Goal: Task Accomplishment & Management: Use online tool/utility

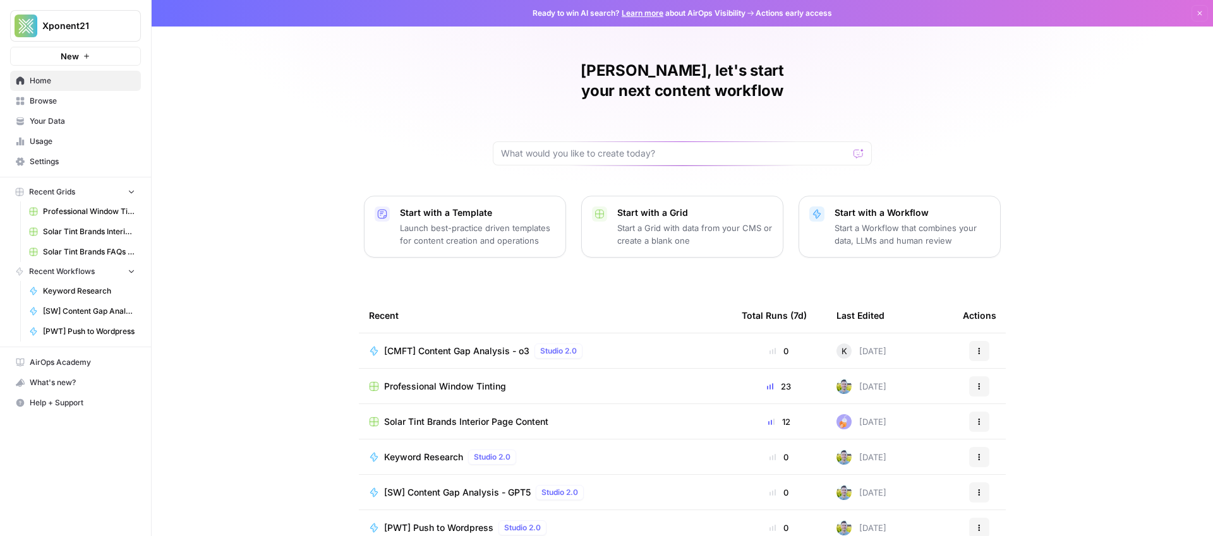
click at [64, 196] on span "Recent Grids" at bounding box center [52, 191] width 46 height 11
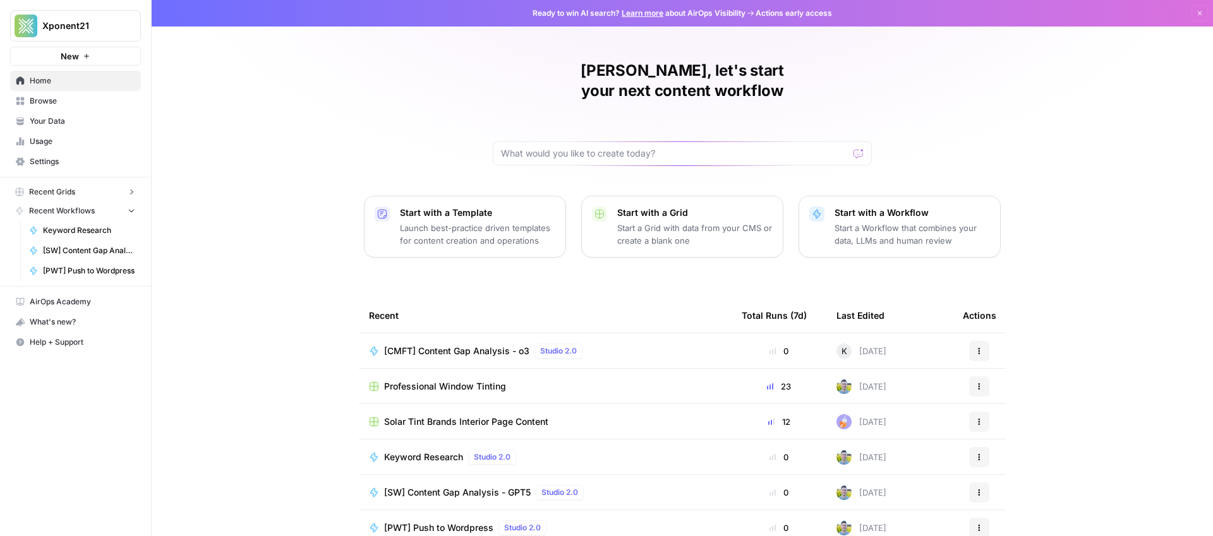
click at [64, 196] on span "Recent Grids" at bounding box center [52, 191] width 46 height 11
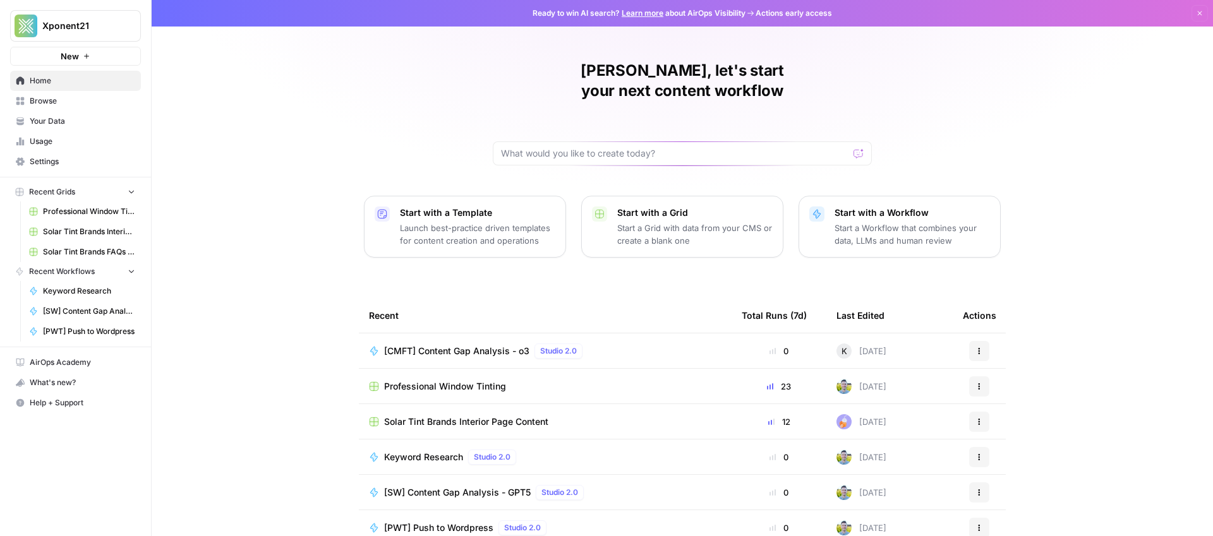
click at [85, 212] on span "Professional Window Tinting" at bounding box center [89, 211] width 92 height 11
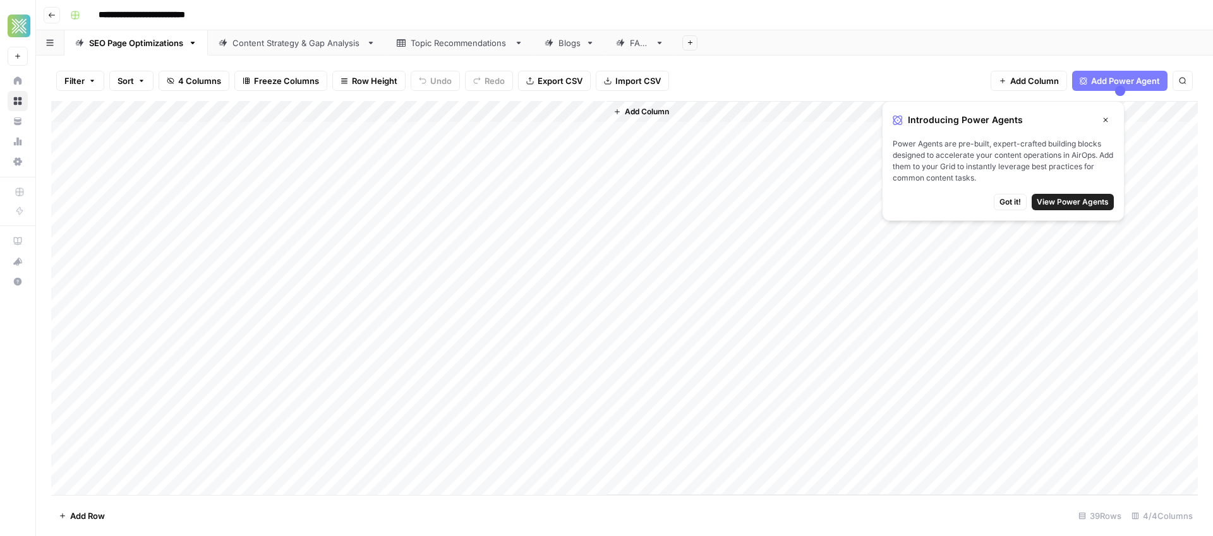
click at [557, 47] on div "Blogs" at bounding box center [562, 43] width 36 height 13
click at [1100, 121] on button "Close" at bounding box center [1105, 120] width 16 height 16
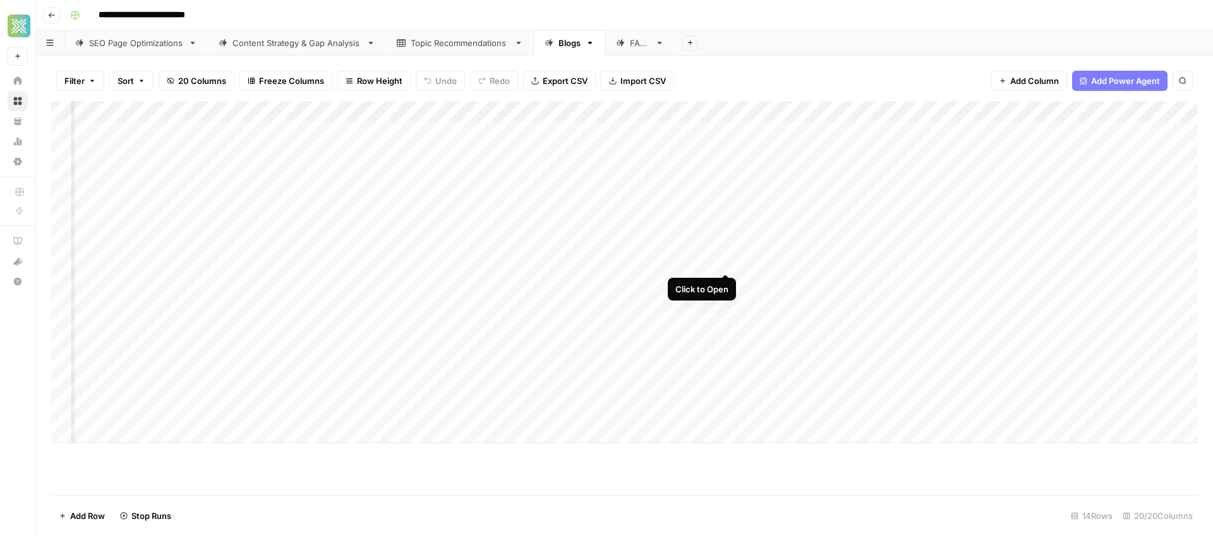
click at [726, 261] on div "Add Column" at bounding box center [624, 272] width 1146 height 342
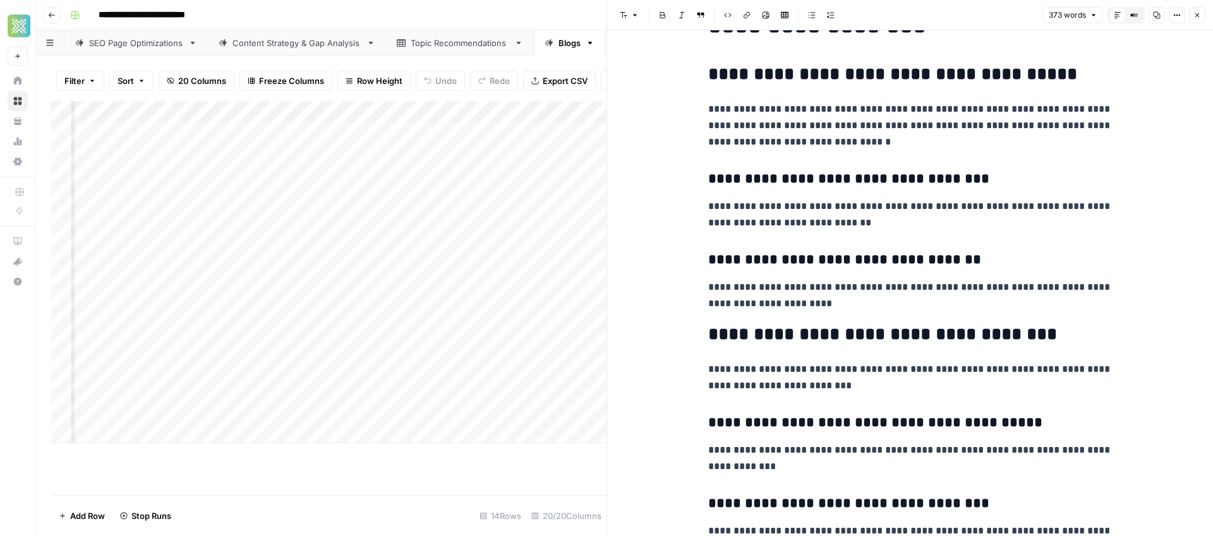
scroll to position [1, 0]
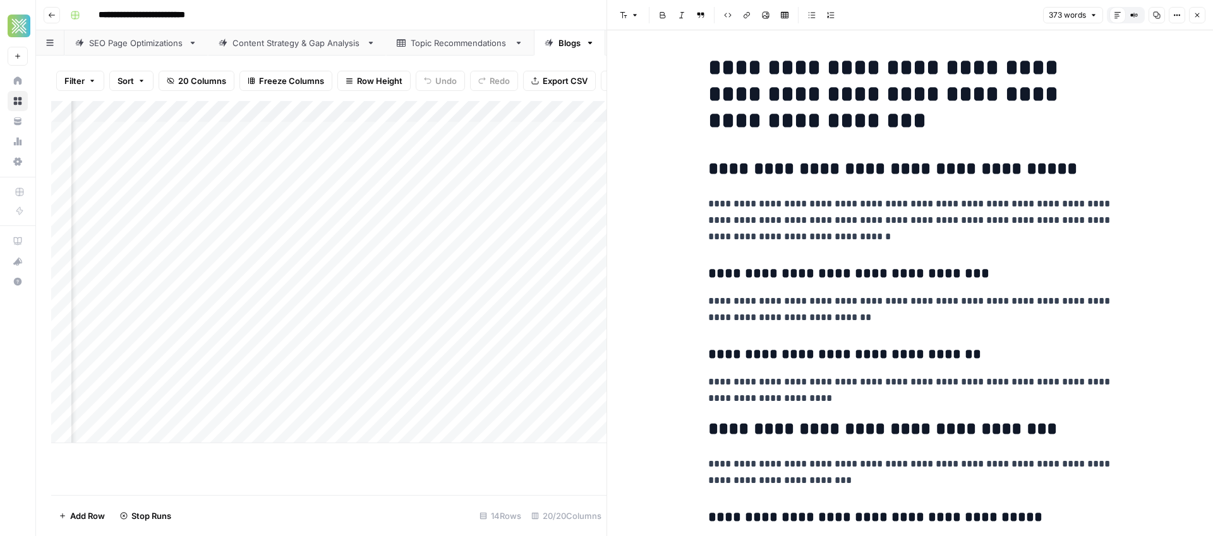
click at [1196, 17] on icon "button" at bounding box center [1197, 15] width 8 height 8
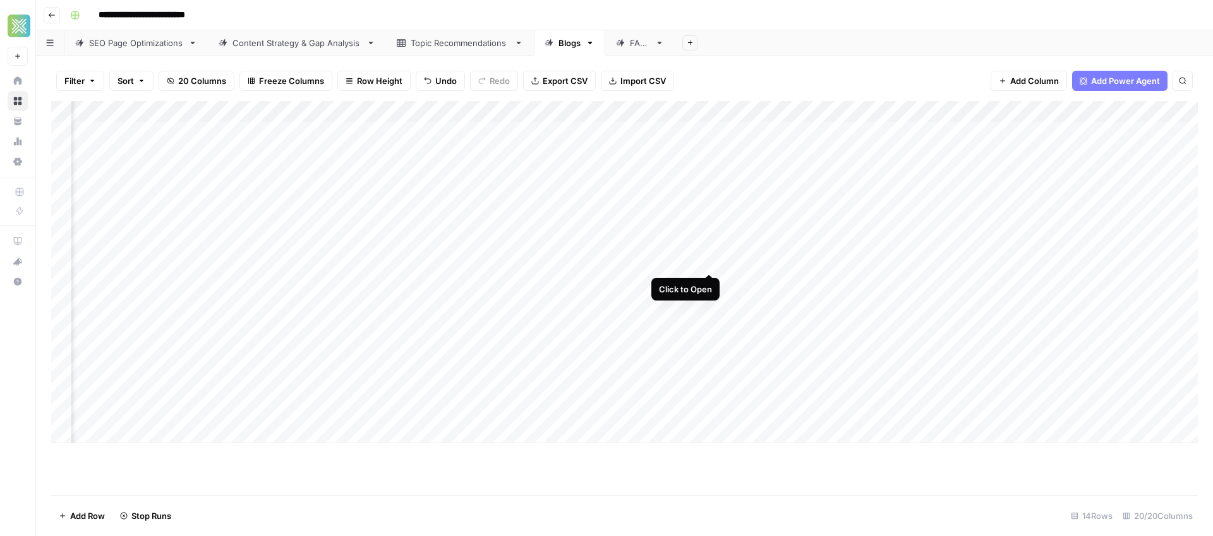
click at [709, 263] on div "Add Column" at bounding box center [624, 272] width 1146 height 342
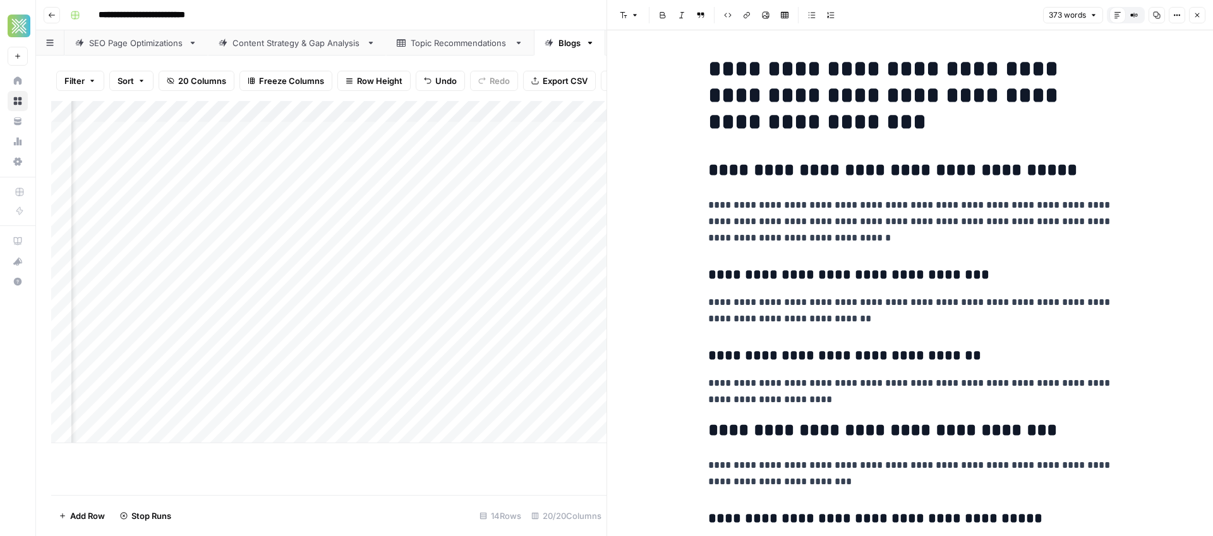
click at [1198, 21] on button "Close" at bounding box center [1197, 15] width 16 height 16
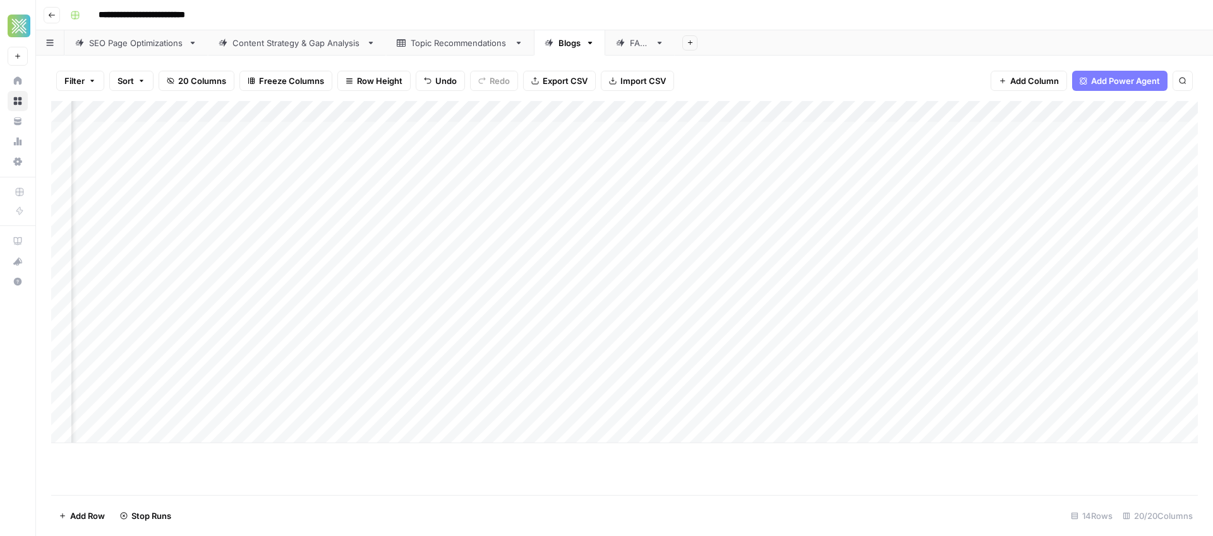
click at [730, 304] on div "Add Column" at bounding box center [624, 272] width 1146 height 342
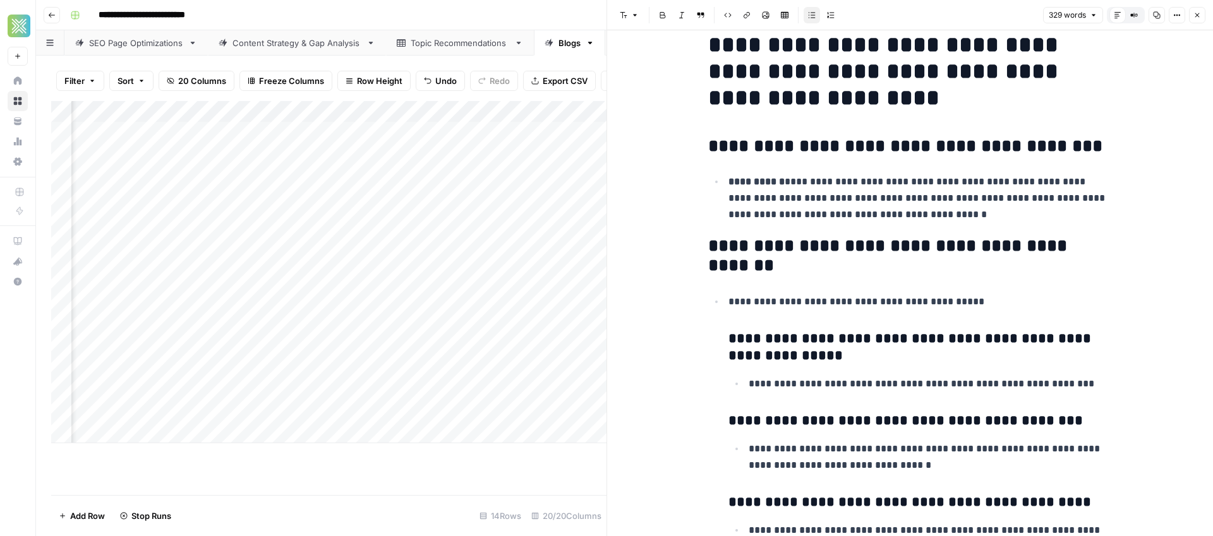
scroll to position [25, 0]
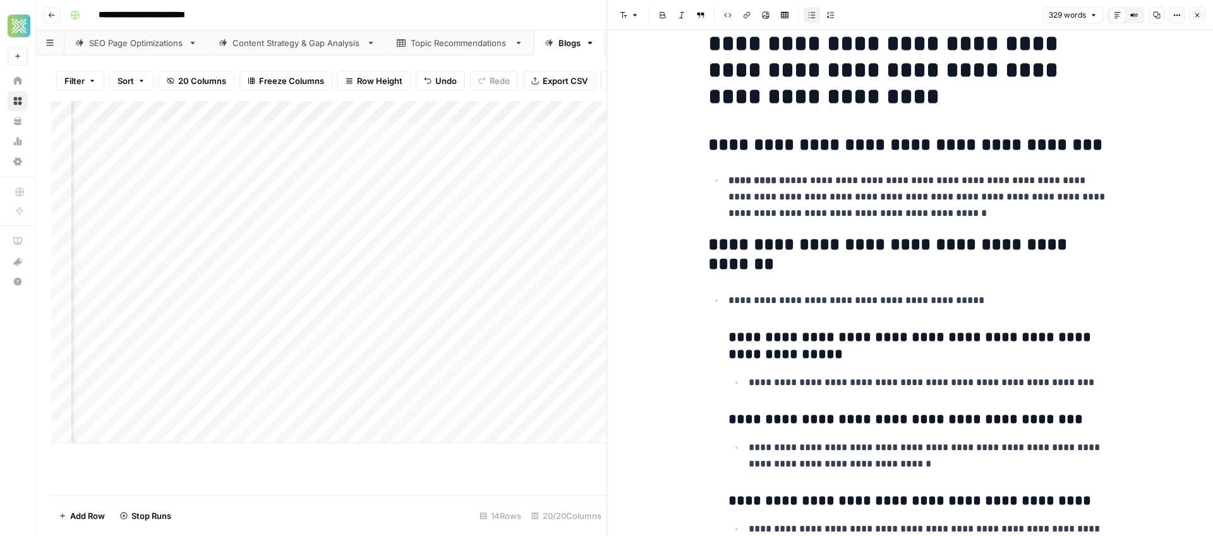
click at [1196, 16] on icon "button" at bounding box center [1197, 15] width 8 height 8
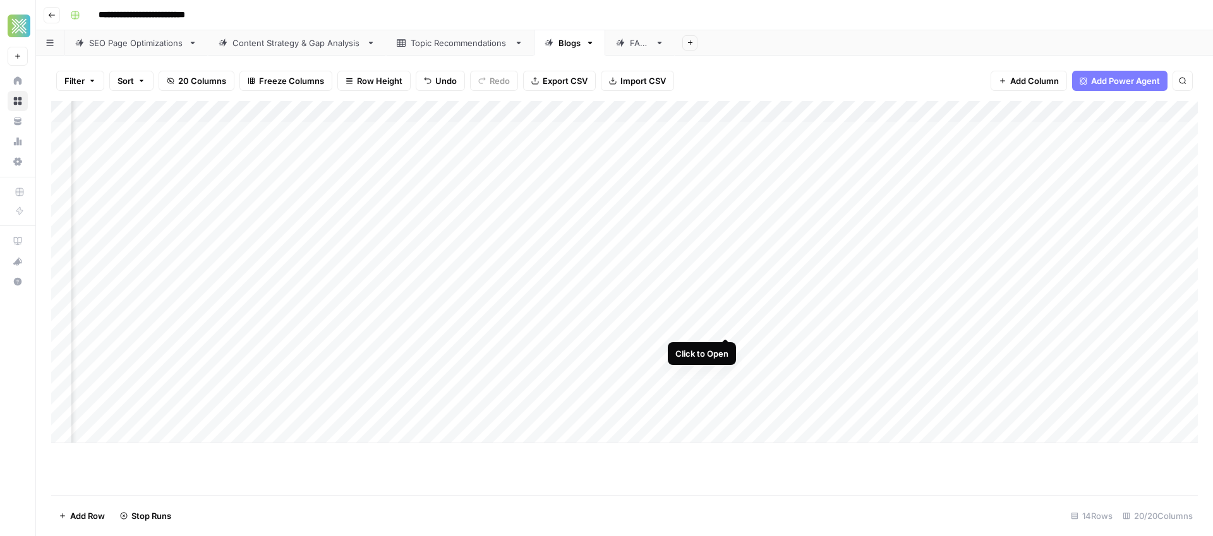
click at [729, 327] on div "Add Column" at bounding box center [624, 272] width 1146 height 342
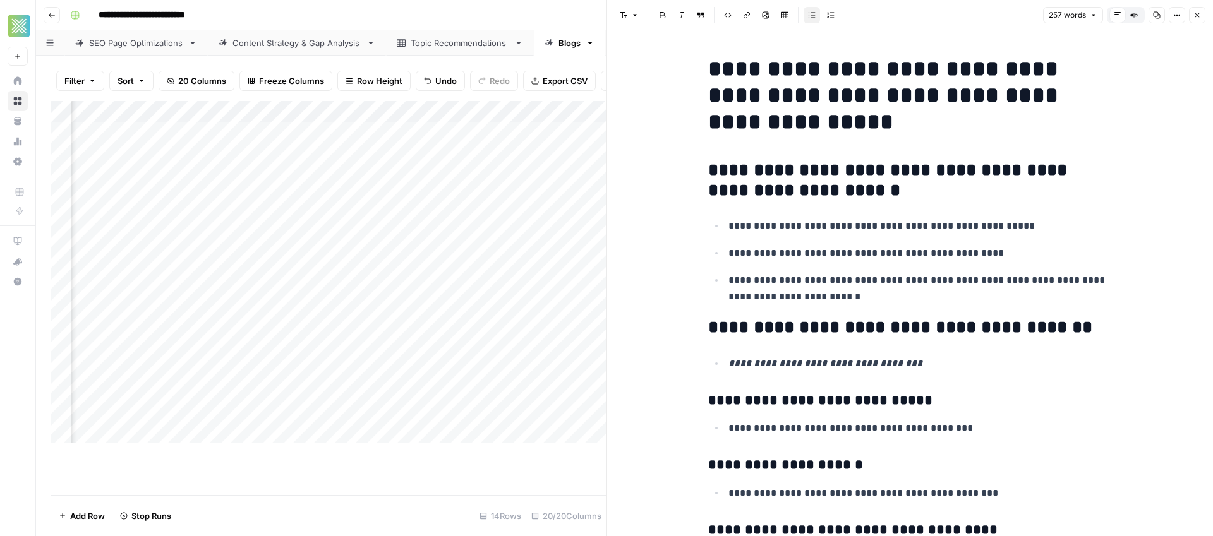
click at [1202, 11] on button "Close" at bounding box center [1197, 15] width 16 height 16
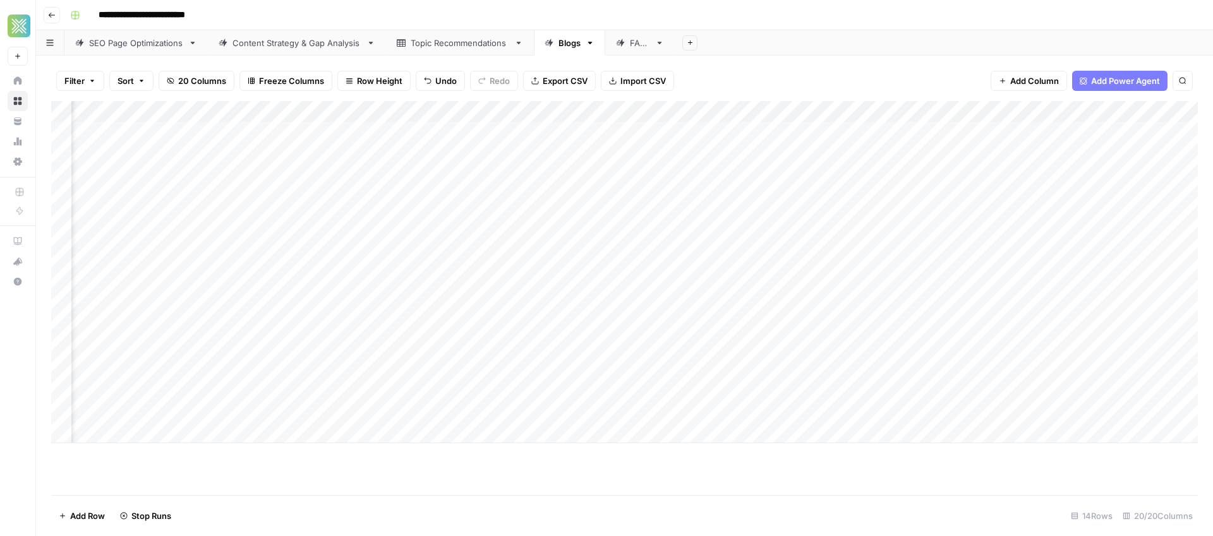
click at [726, 349] on div "Add Column" at bounding box center [624, 272] width 1146 height 342
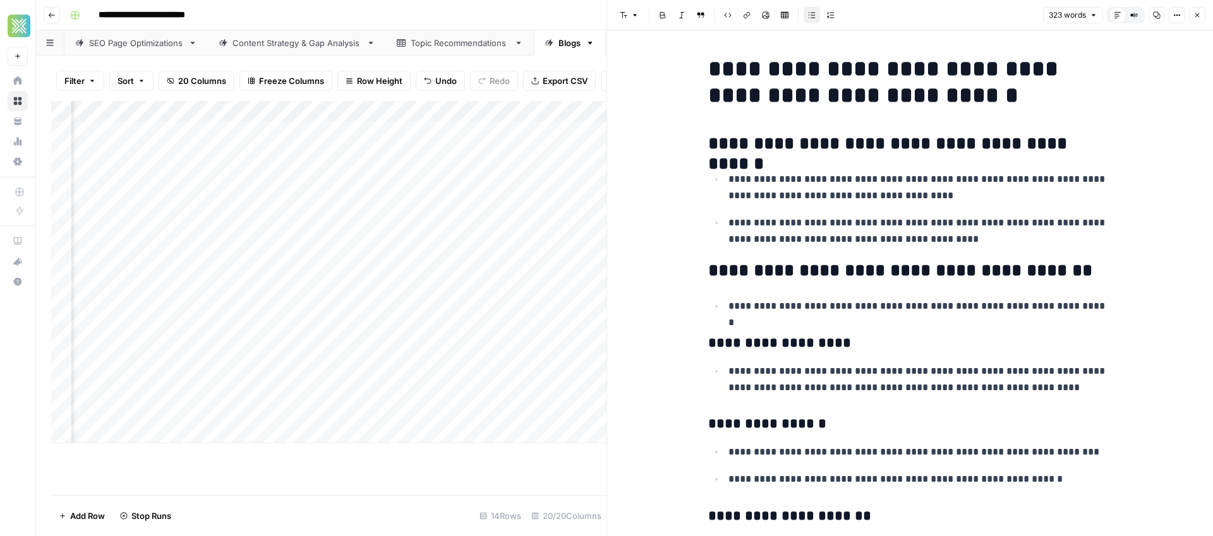
click at [1196, 17] on icon "button" at bounding box center [1197, 15] width 8 height 8
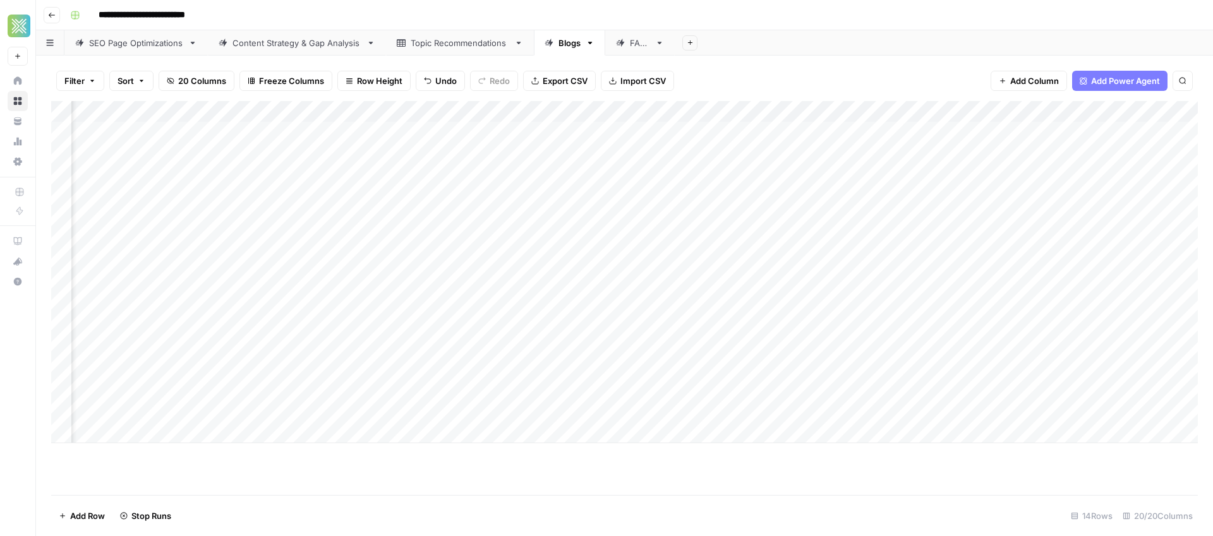
click at [884, 287] on div "Add Column" at bounding box center [624, 272] width 1146 height 342
drag, startPoint x: 963, startPoint y: 109, endPoint x: 1026, endPoint y: 109, distance: 62.5
click at [1026, 109] on div "Add Column" at bounding box center [624, 272] width 1146 height 342
click at [723, 284] on div "Add Column" at bounding box center [624, 272] width 1146 height 342
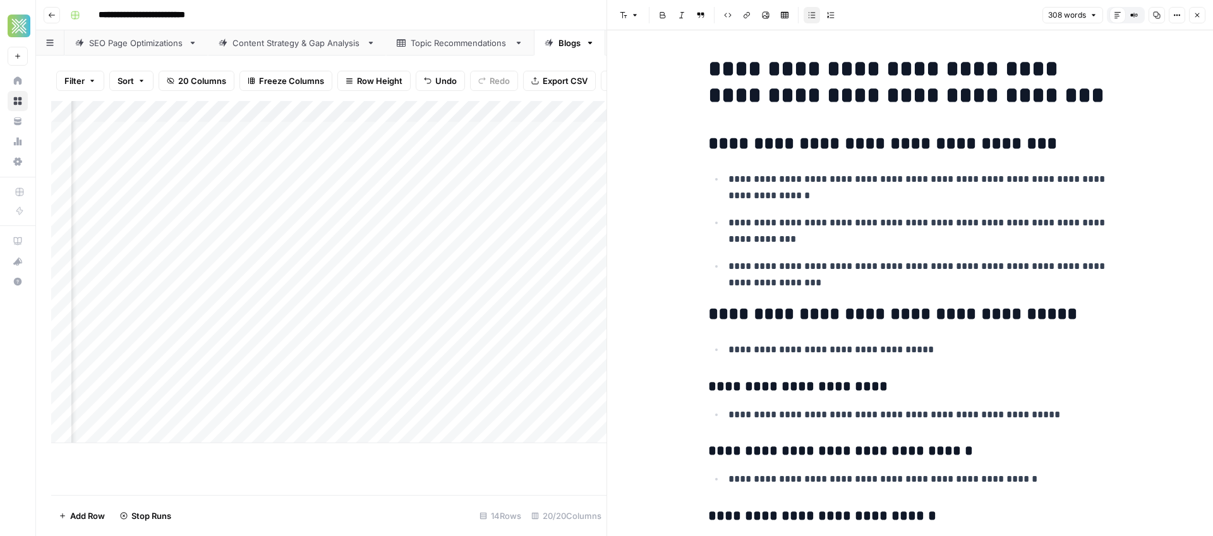
click at [1196, 15] on icon "button" at bounding box center [1197, 15] width 8 height 8
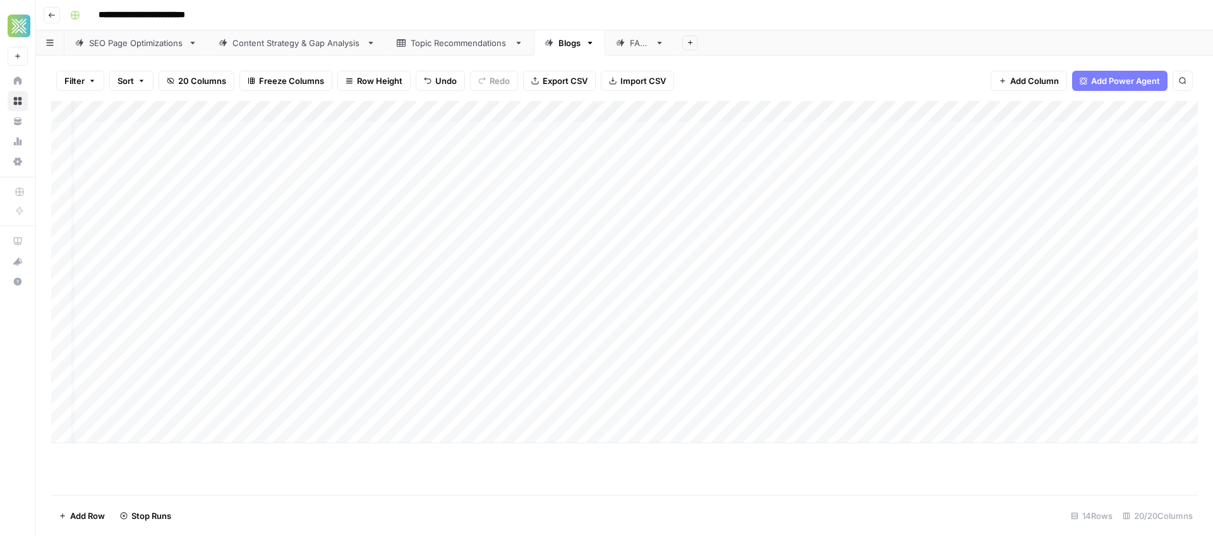
scroll to position [0, 93]
